Goal: Information Seeking & Learning: Learn about a topic

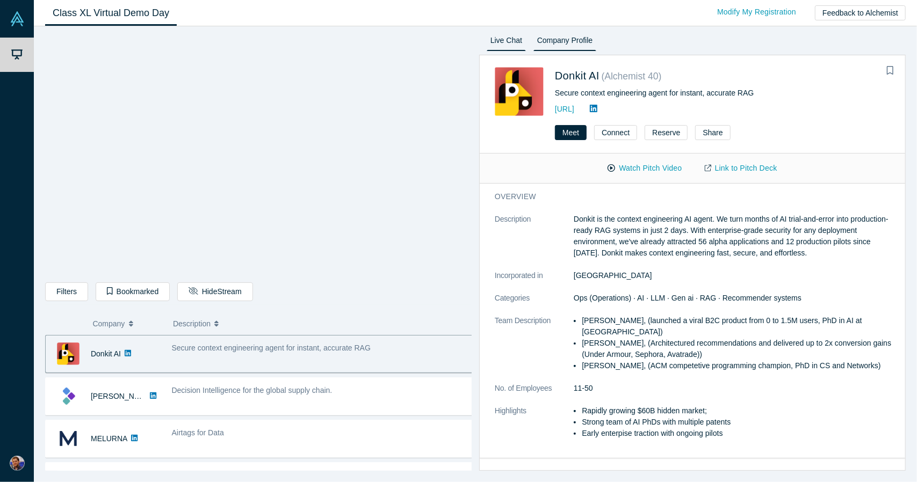
click at [509, 41] on link "Live Chat" at bounding box center [506, 42] width 39 height 17
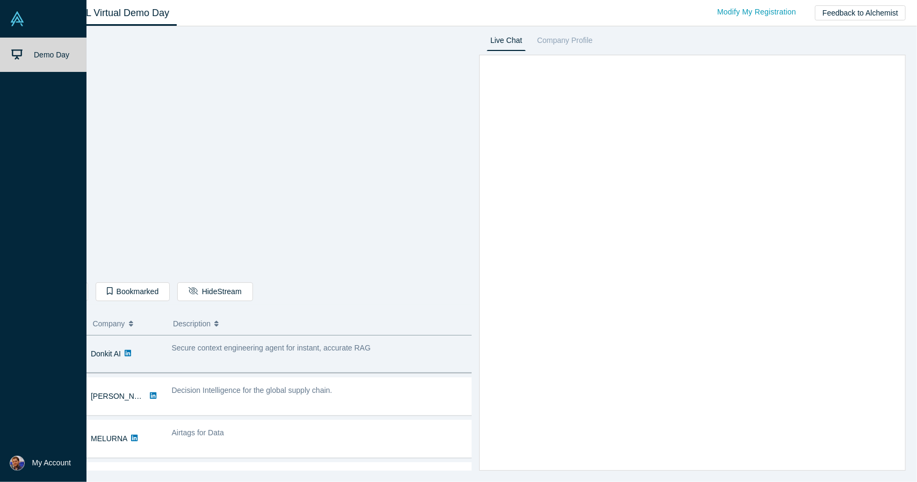
click at [14, 462] on img at bounding box center [17, 463] width 15 height 15
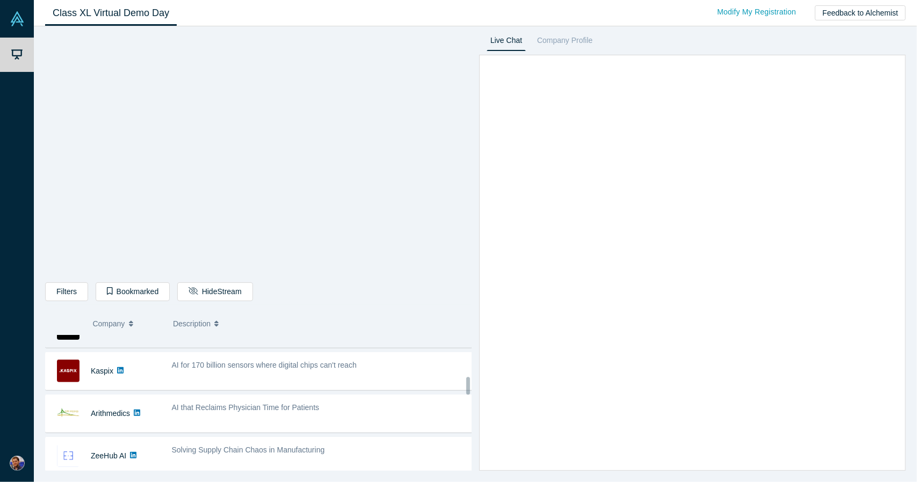
scroll to position [376, 0]
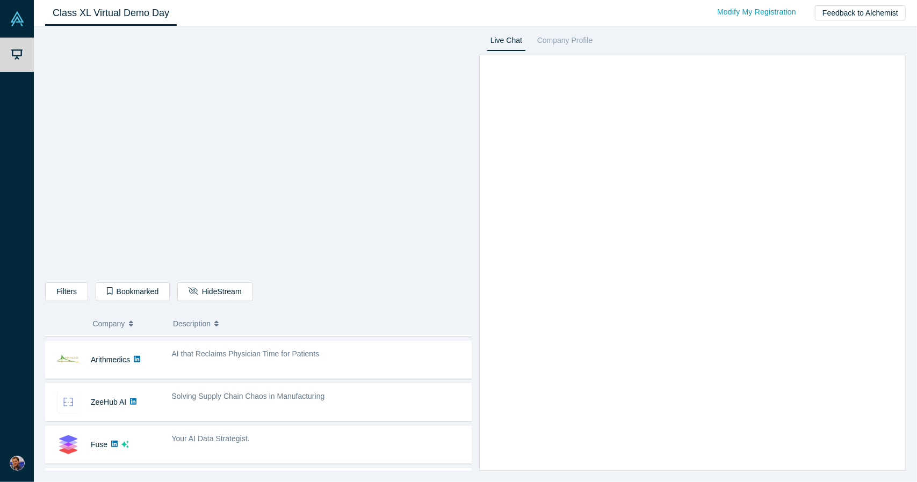
drag, startPoint x: 132, startPoint y: 399, endPoint x: 169, endPoint y: 294, distance: 110.9
click at [169, 294] on div "Filters AI Artificial Intelligence AI (Artificial Intelligence) B2B SaaS Data A…" at bounding box center [258, 293] width 426 height 23
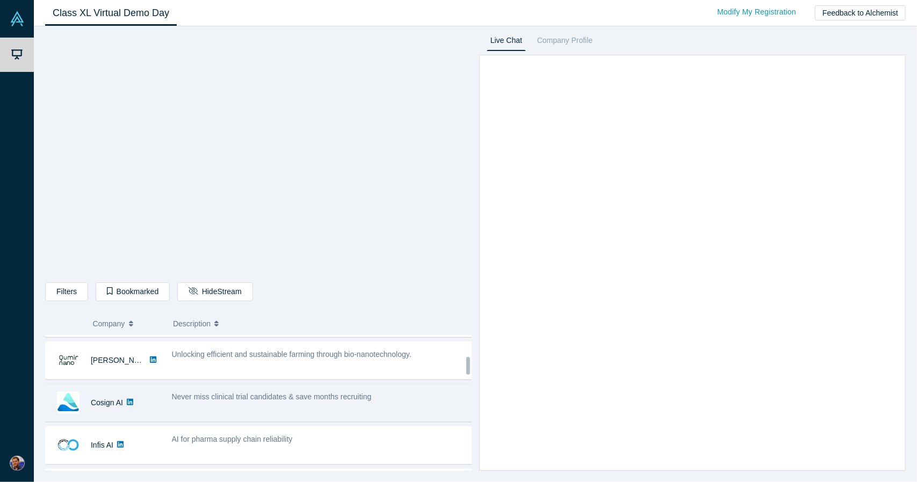
scroll to position [163, 0]
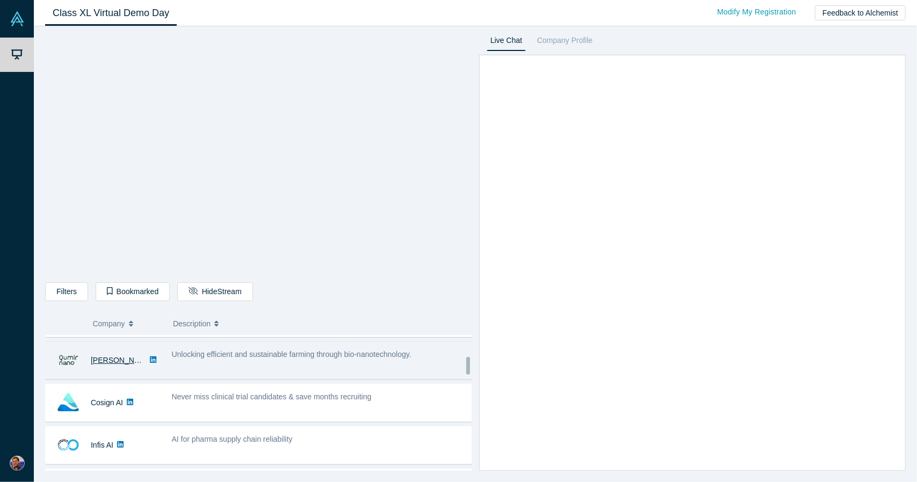
click at [110, 359] on link "[PERSON_NAME]" at bounding box center [122, 360] width 62 height 9
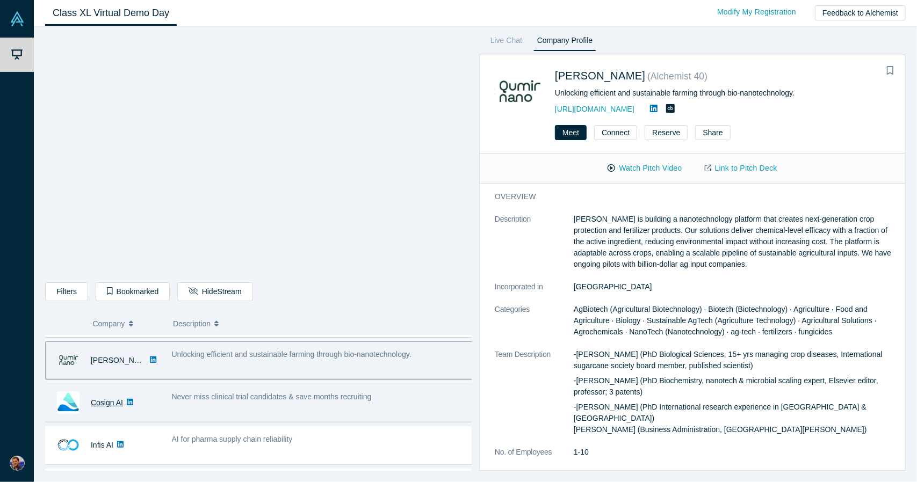
click at [104, 402] on link "Cosign AI" at bounding box center [107, 402] width 32 height 9
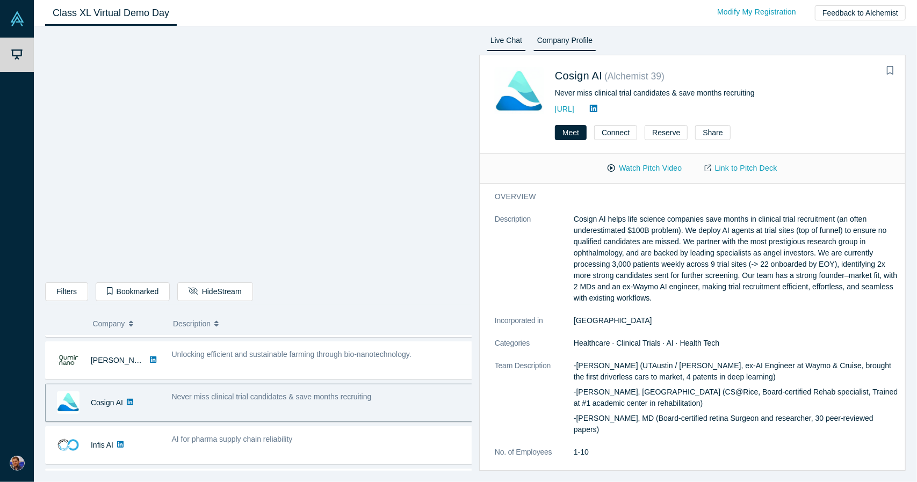
click at [512, 38] on link "Live Chat" at bounding box center [506, 42] width 39 height 17
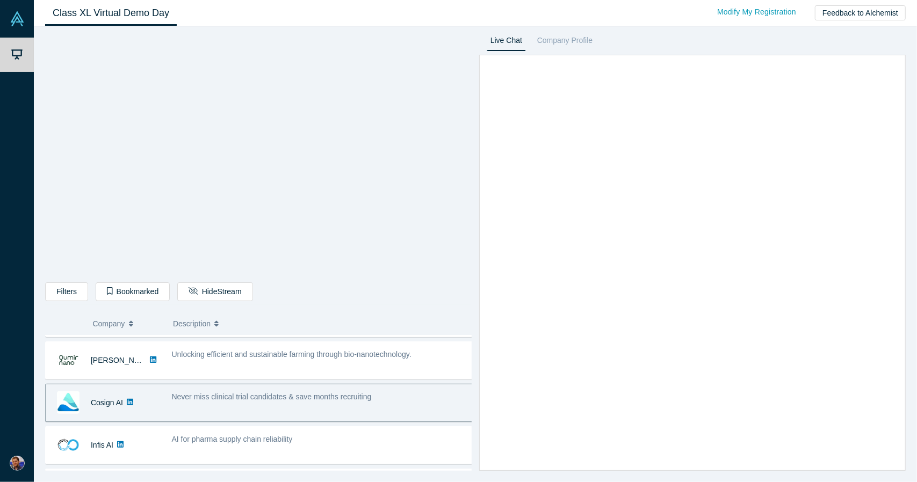
click at [412, 9] on div "Class XL Virtual Demo Day Livestream starts in 0-1 days 0-1 hr 0-21 min Modify …" at bounding box center [475, 13] width 883 height 26
